Goal: Task Accomplishment & Management: Complete application form

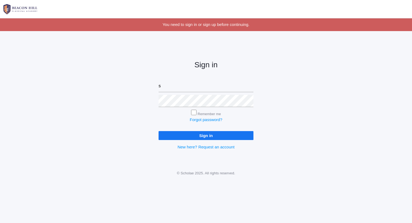
type input "[PERSON_NAME][EMAIL_ADDRESS][DOMAIN_NAME]"
click at [158, 131] on input "Sign in" at bounding box center [205, 135] width 95 height 9
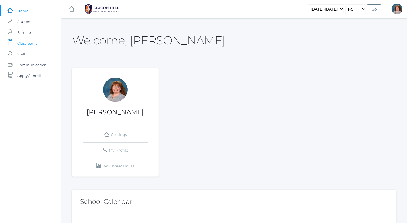
click at [45, 42] on link "icons/clipboard/plain Created with Sketch. Classrooms" at bounding box center [30, 43] width 61 height 11
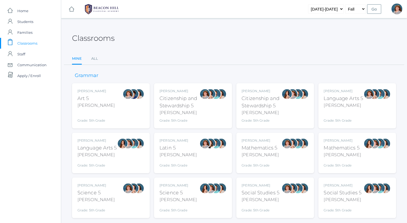
click at [342, 101] on div "Language Arts 5" at bounding box center [344, 98] width 40 height 7
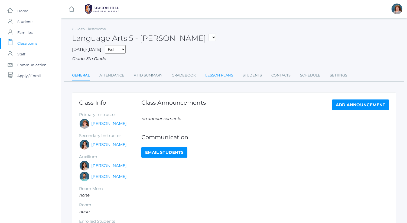
click at [217, 77] on link "Lesson Plans" at bounding box center [219, 75] width 28 height 11
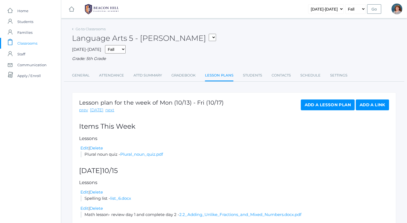
click at [332, 103] on link "Add a Lesson Plan" at bounding box center [328, 105] width 54 height 11
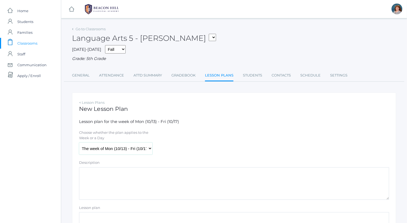
click at [123, 148] on select "The week of Mon (10/13) - Fri (10/17) Monday (10/13) Tuesday (10/14) Wednesday …" at bounding box center [115, 149] width 73 height 12
select select "2025-10-17"
click at [79, 143] on select "The week of Mon (10/13) - Fri (10/17) Monday (10/13) Tuesday (10/14) Wednesday …" at bounding box center [115, 149] width 73 height 12
click at [148, 180] on textarea "Description" at bounding box center [234, 184] width 310 height 33
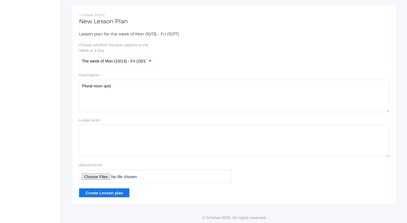
type textarea "Plural noun quiz"
click at [103, 176] on input "Attachments" at bounding box center [155, 176] width 152 height 13
type input "C:\fakepath\Plural noun quiz.pdf"
click at [108, 190] on input "Create Lesson plan" at bounding box center [104, 193] width 50 height 9
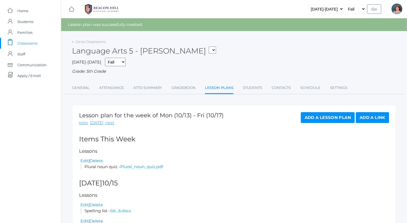
click at [308, 114] on link "Add a Lesson Plan" at bounding box center [328, 117] width 54 height 11
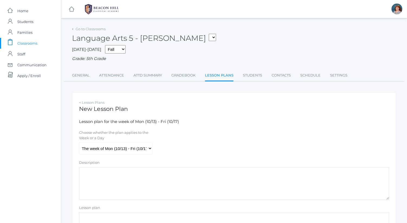
click at [128, 141] on div "Choose whether the plan applies to the Week or a Day" at bounding box center [115, 136] width 73 height 12
click at [130, 144] on select "The week of Mon (10/13) - Fri (10/17) Monday (10/13) Tuesday (10/14) Wednesday …" at bounding box center [115, 149] width 73 height 12
select select "2025-10-15"
click at [79, 143] on select "The week of Mon (10/13) - Fri (10/17) Monday (10/13) Tuesday (10/14) Wednesday …" at bounding box center [115, 149] width 73 height 12
click at [157, 187] on textarea "Description" at bounding box center [234, 184] width 310 height 33
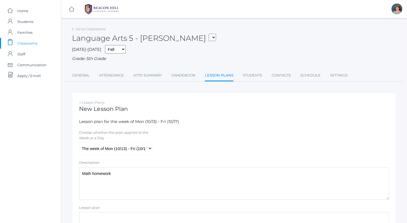
scroll to position [88, 0]
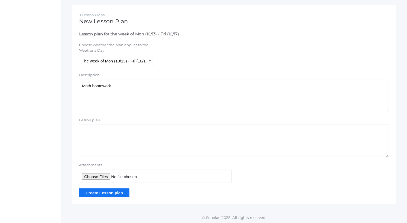
type textarea "Math homework"
click at [95, 176] on input "Attachments" at bounding box center [155, 176] width 152 height 13
type input "C:\fakepath\2.2 Homework.pdf"
click at [112, 193] on input "Create Lesson plan" at bounding box center [104, 193] width 50 height 9
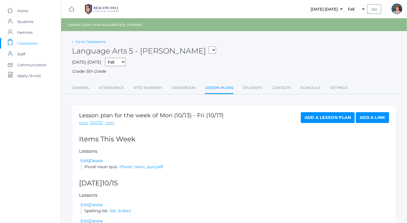
click at [95, 42] on link "Go to Classrooms" at bounding box center [91, 42] width 30 height 4
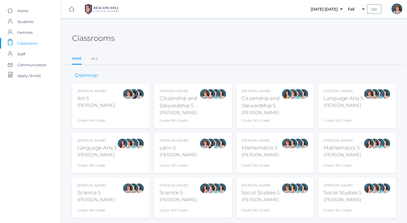
scroll to position [14, 0]
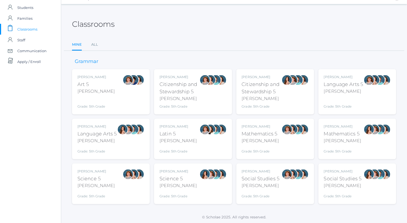
click at [97, 141] on div "Salazar" at bounding box center [97, 141] width 40 height 7
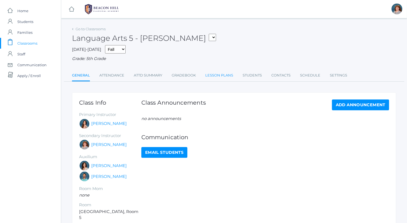
click at [224, 73] on link "Lesson Plans" at bounding box center [219, 75] width 28 height 11
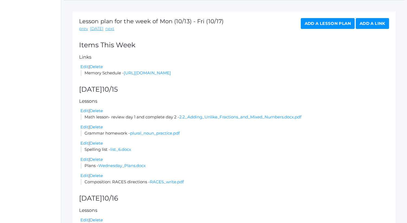
scroll to position [81, 0]
click at [322, 30] on div "Add a Lesson Plan Add a Link" at bounding box center [345, 25] width 88 height 14
click at [323, 27] on link "Add a Lesson Plan" at bounding box center [328, 23] width 54 height 11
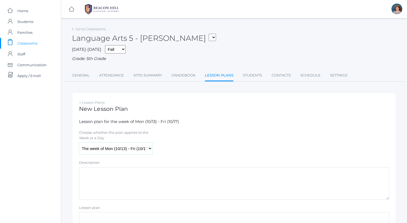
click at [128, 150] on select "The week of Mon (10/13) - Fri (10/17) [DATE] (10/13) [DATE] (10/14) [DATE] (10/…" at bounding box center [115, 149] width 73 height 12
select select "2025-10-15"
click at [79, 143] on select "The week of Mon (10/13) - Fri (10/17) [DATE] (10/13) [DATE] (10/14) [DATE] (10/…" at bounding box center [115, 149] width 73 height 12
click at [126, 182] on textarea "Description" at bounding box center [234, 184] width 310 height 33
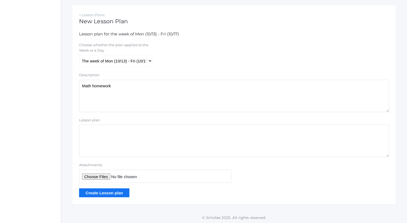
type textarea "Math homework"
click at [100, 173] on input "Attachments" at bounding box center [155, 176] width 152 height 13
type input "C:\fakepath\2.2 Homework.pdf"
click at [115, 194] on input "Create Lesson plan" at bounding box center [104, 193] width 50 height 9
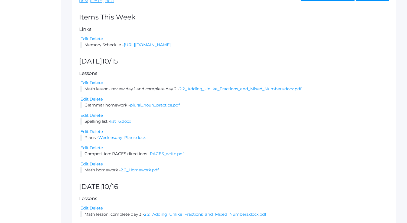
scroll to position [102, 0]
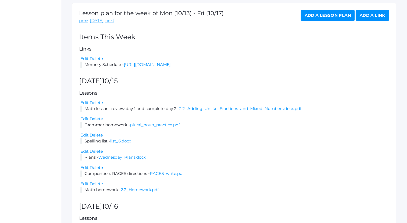
click at [329, 17] on link "Add a Lesson Plan" at bounding box center [328, 15] width 54 height 11
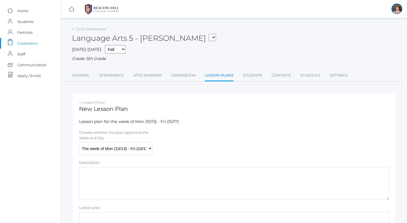
click at [140, 147] on select "The week of Mon (10/13) - Fri (10/17) [DATE] (10/13) [DATE] (10/14) [DATE] (10/…" at bounding box center [115, 149] width 73 height 12
select select "[DATE]"
click at [79, 143] on select "The week of Mon (10/13) - Fri (10/17) [DATE] (10/13) [DATE] (10/14) [DATE] (10/…" at bounding box center [115, 149] width 73 height 12
click at [131, 197] on textarea "Description" at bounding box center [234, 184] width 310 height 33
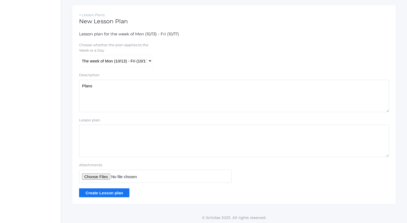
type textarea "Plans"
click at [109, 175] on input "Attachments" at bounding box center [155, 176] width 152 height 13
type input "C:\fakepath\[DATE] Plans.docx"
click at [117, 192] on input "Create Lesson plan" at bounding box center [104, 193] width 50 height 9
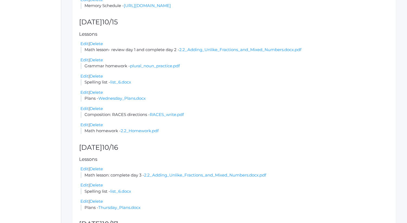
scroll to position [161, 0]
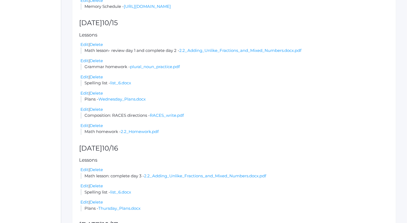
click at [222, 103] on li "Plans - Wednesday_Plans.docx" at bounding box center [234, 99] width 309 height 6
